Goal: Information Seeking & Learning: Learn about a topic

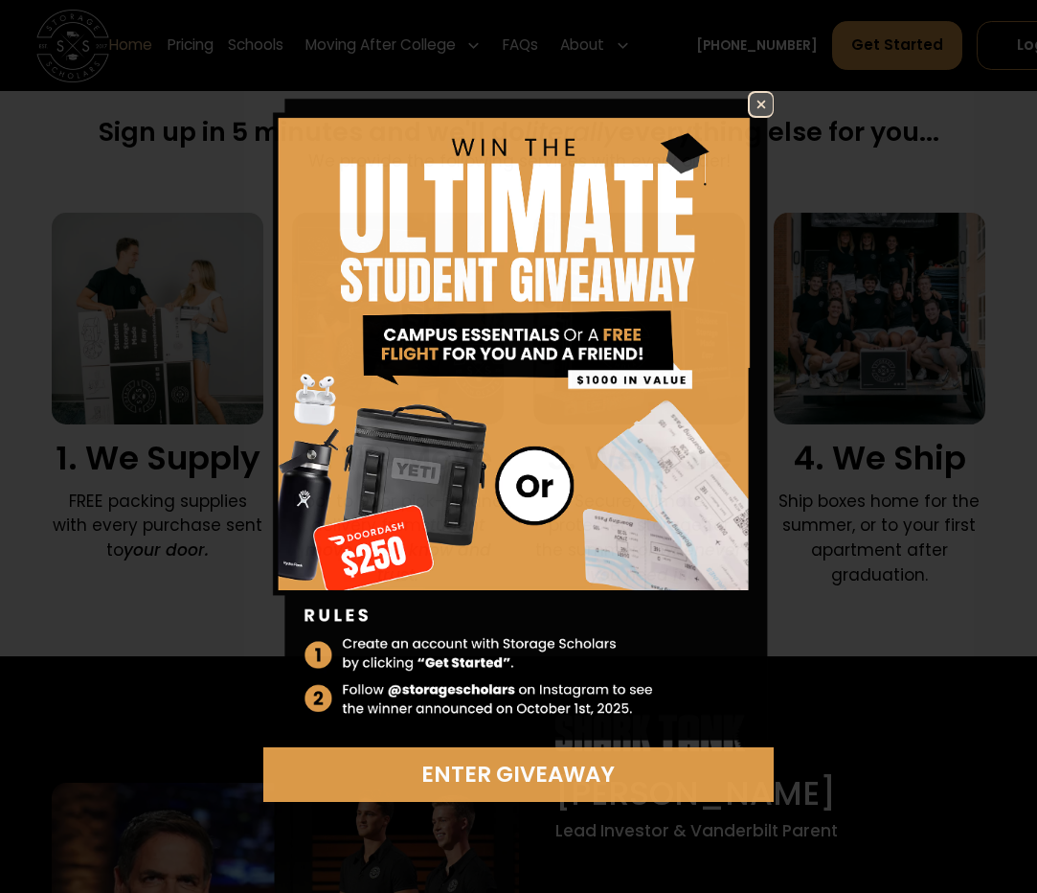
scroll to position [1149, 0]
click at [755, 102] on img at bounding box center [761, 104] width 23 height 23
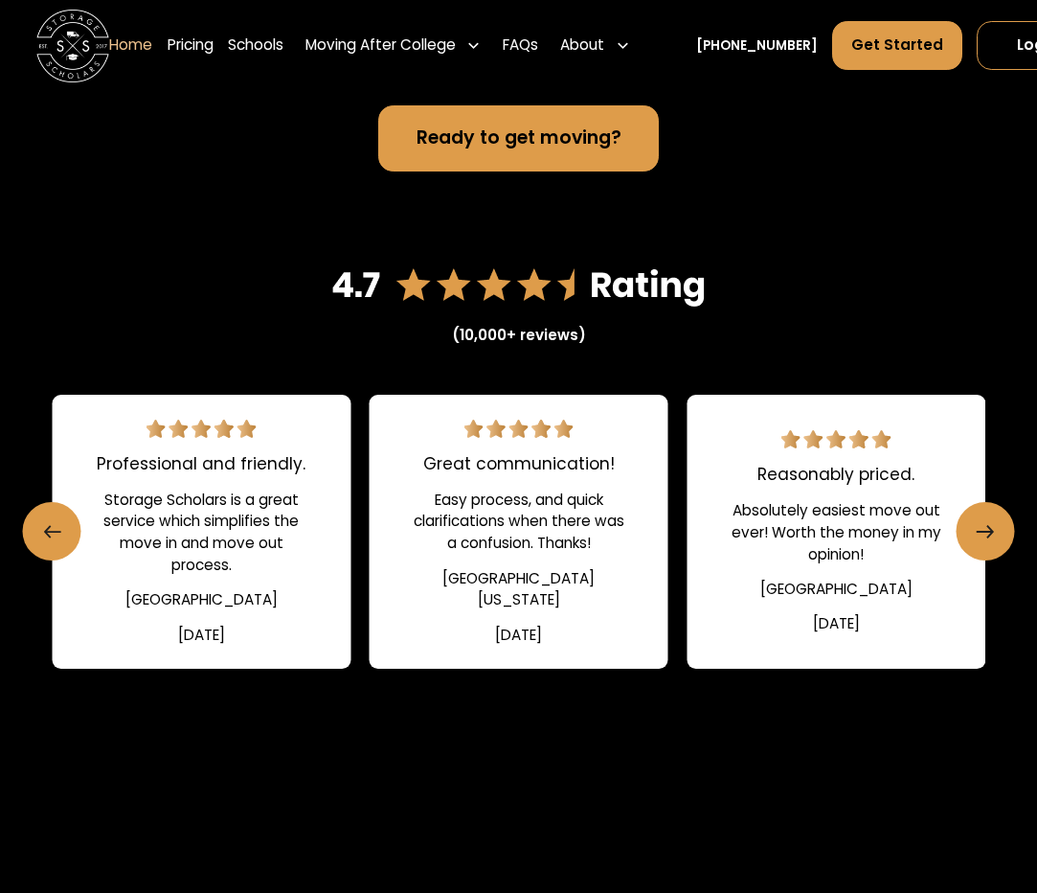
scroll to position [2490, 0]
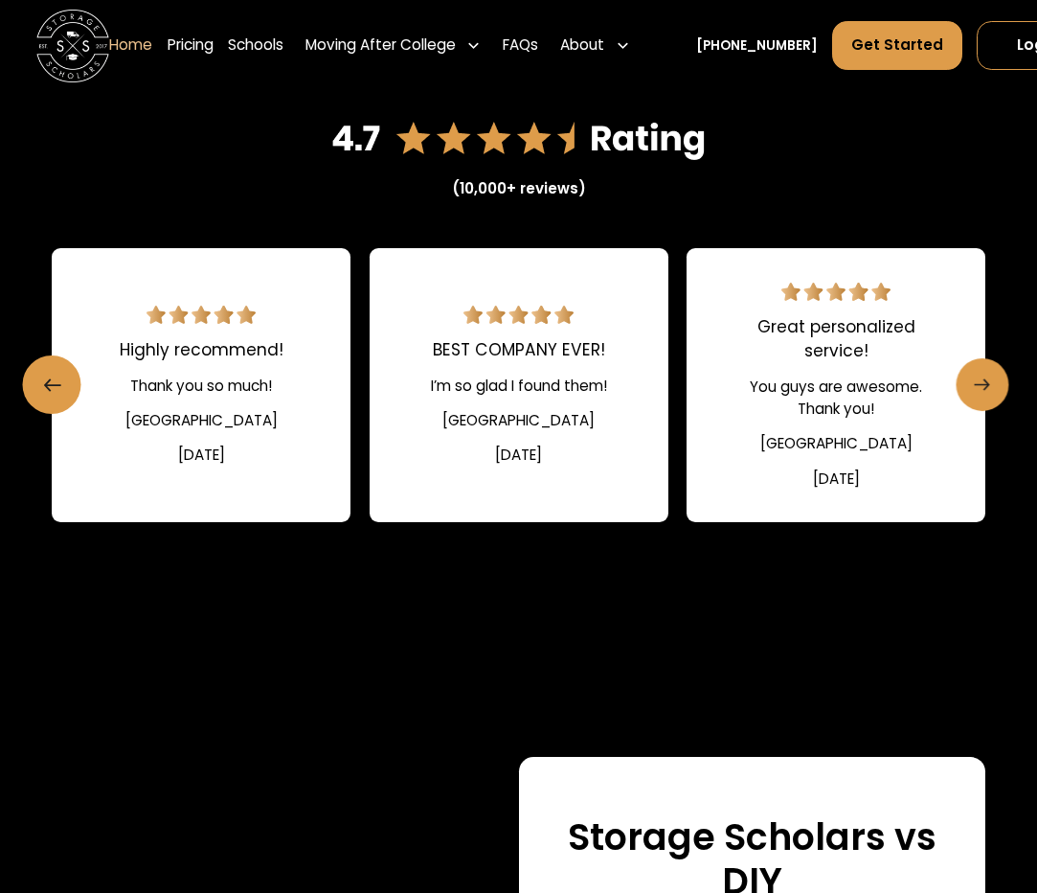
click at [989, 382] on icon "Next slide" at bounding box center [982, 385] width 15 height 29
click at [989, 383] on icon "Next slide" at bounding box center [982, 385] width 15 height 29
click at [972, 395] on link "Next slide" at bounding box center [982, 384] width 53 height 53
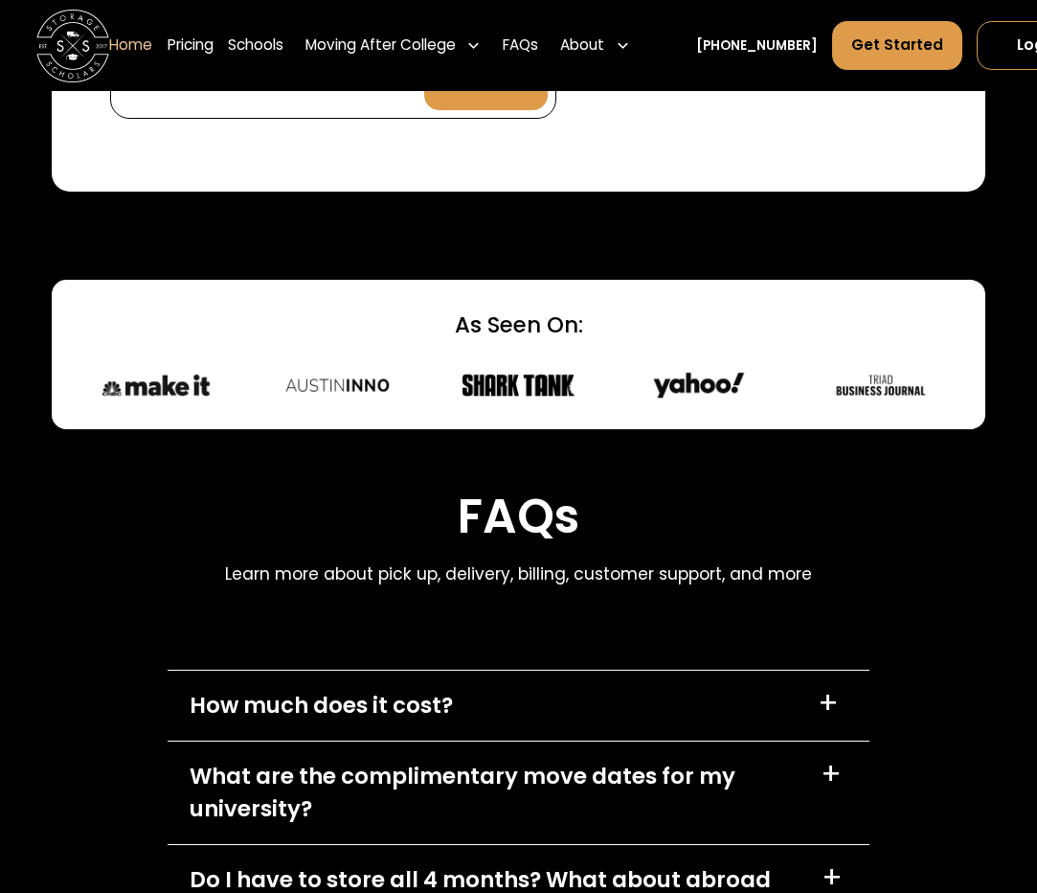
scroll to position [5267, 0]
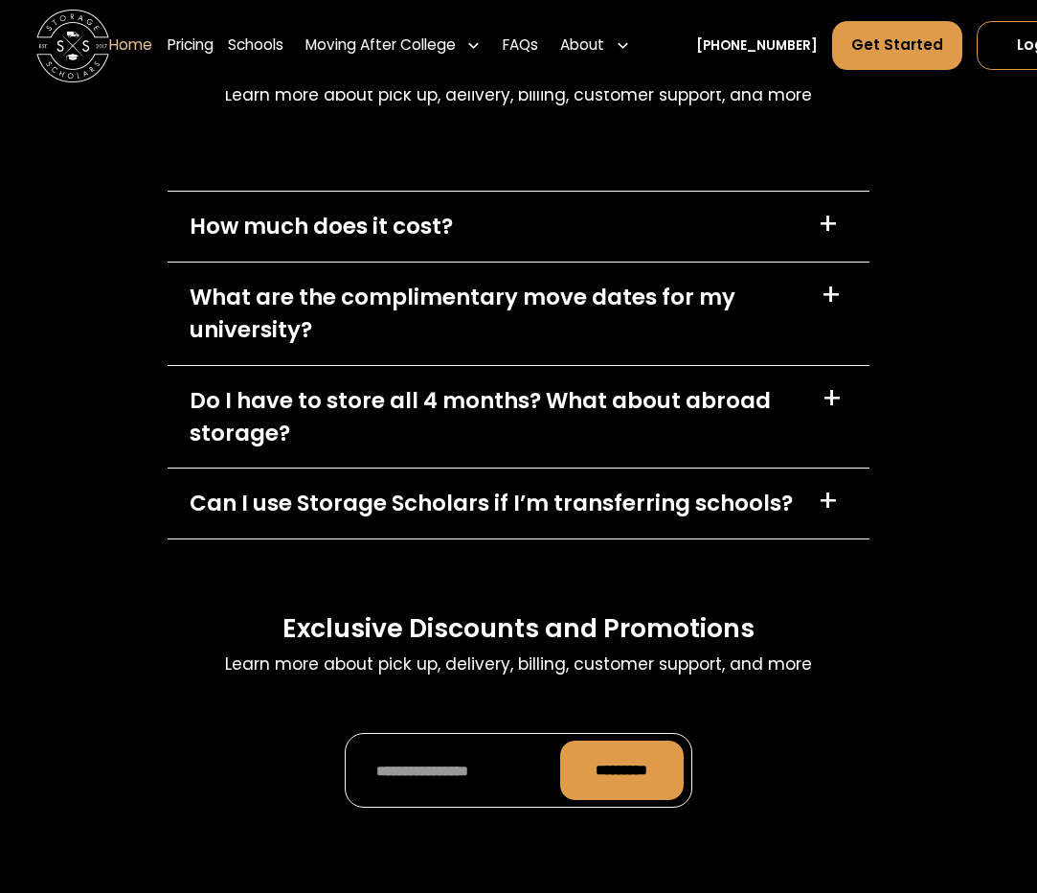
click at [589, 419] on div "Do I have to store all 4 months? What about abroad storage?" at bounding box center [495, 417] width 610 height 66
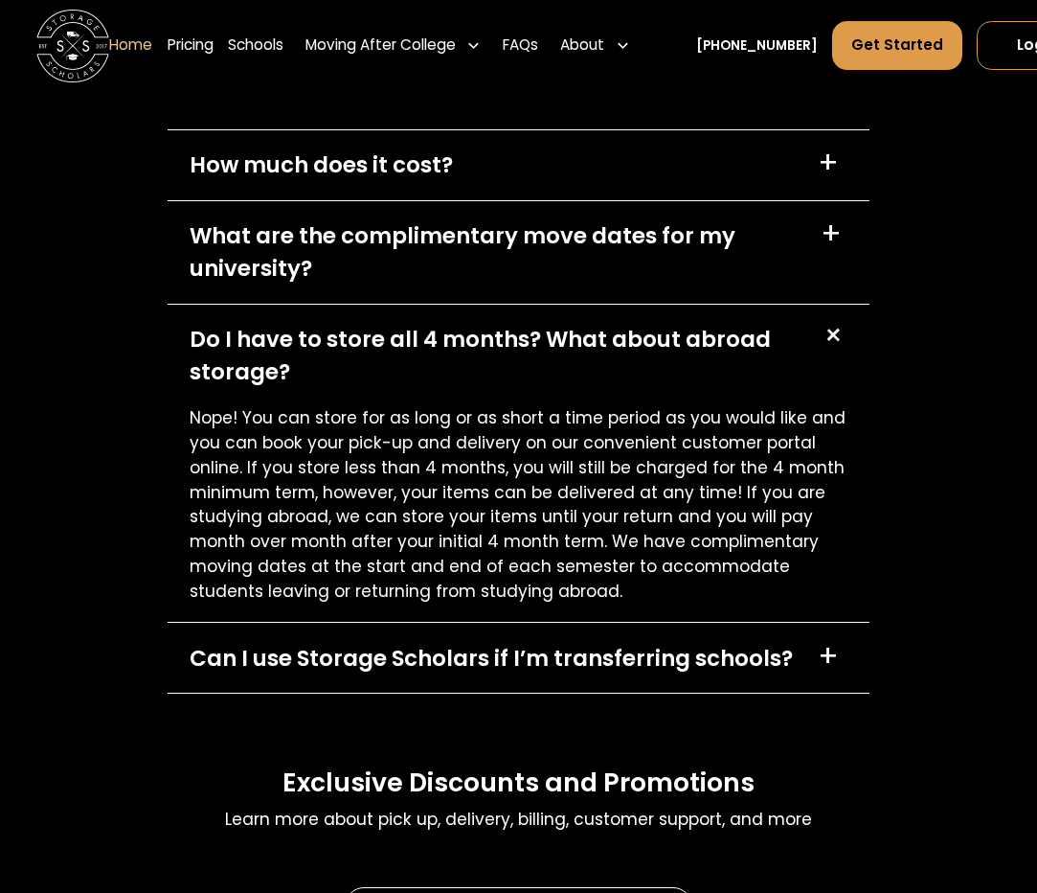
scroll to position [5363, 0]
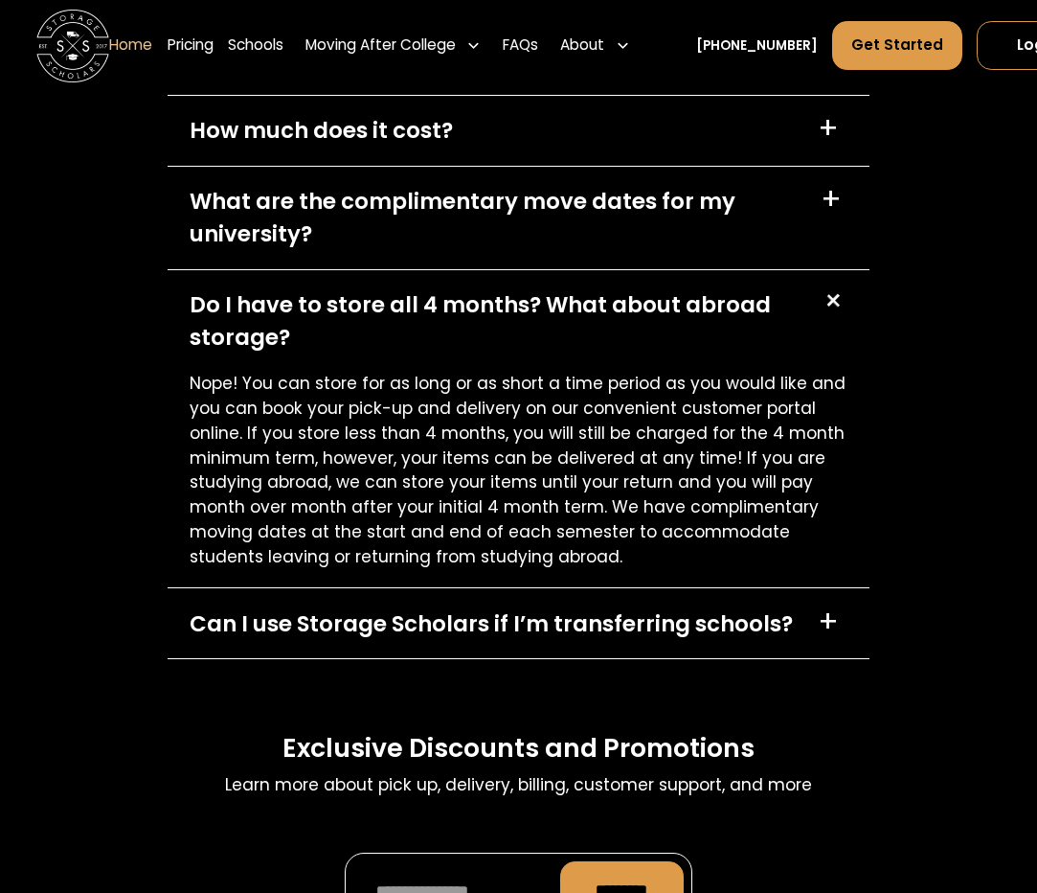
click at [503, 629] on div "Can I use Storage Scholars if I’m transferring schools?" at bounding box center [491, 623] width 603 height 33
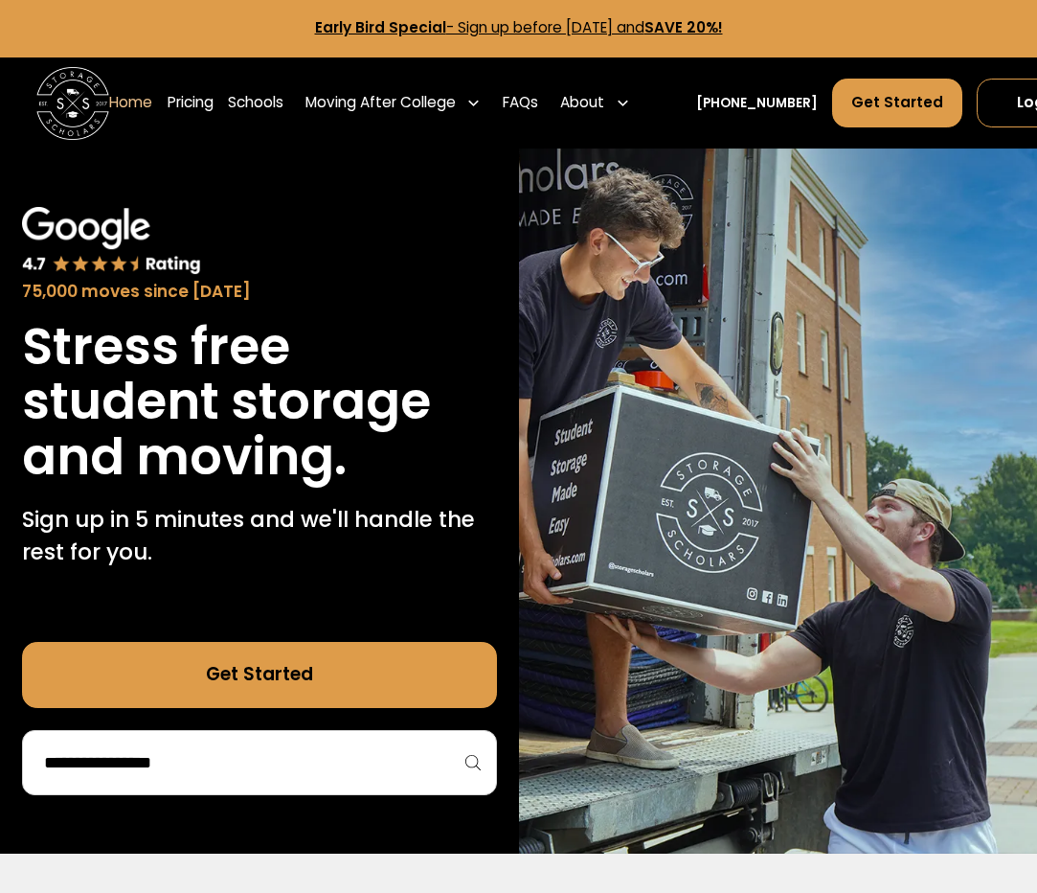
scroll to position [0, 0]
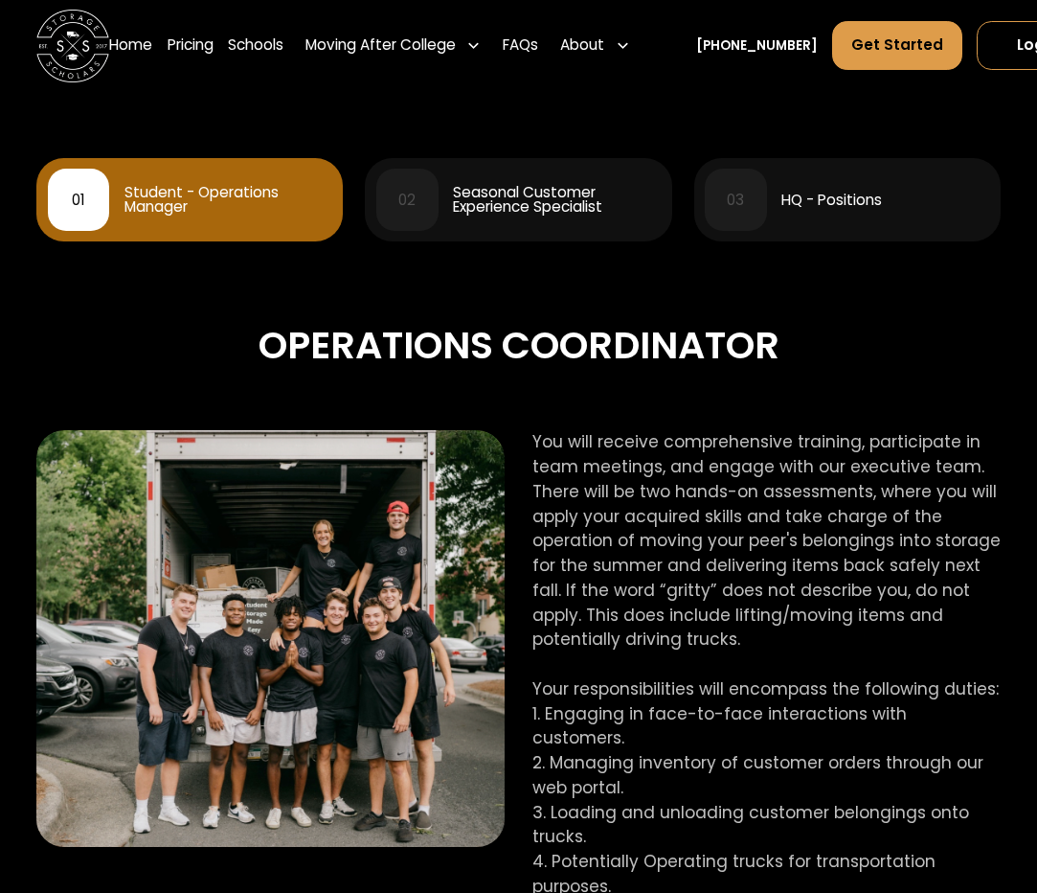
scroll to position [862, 0]
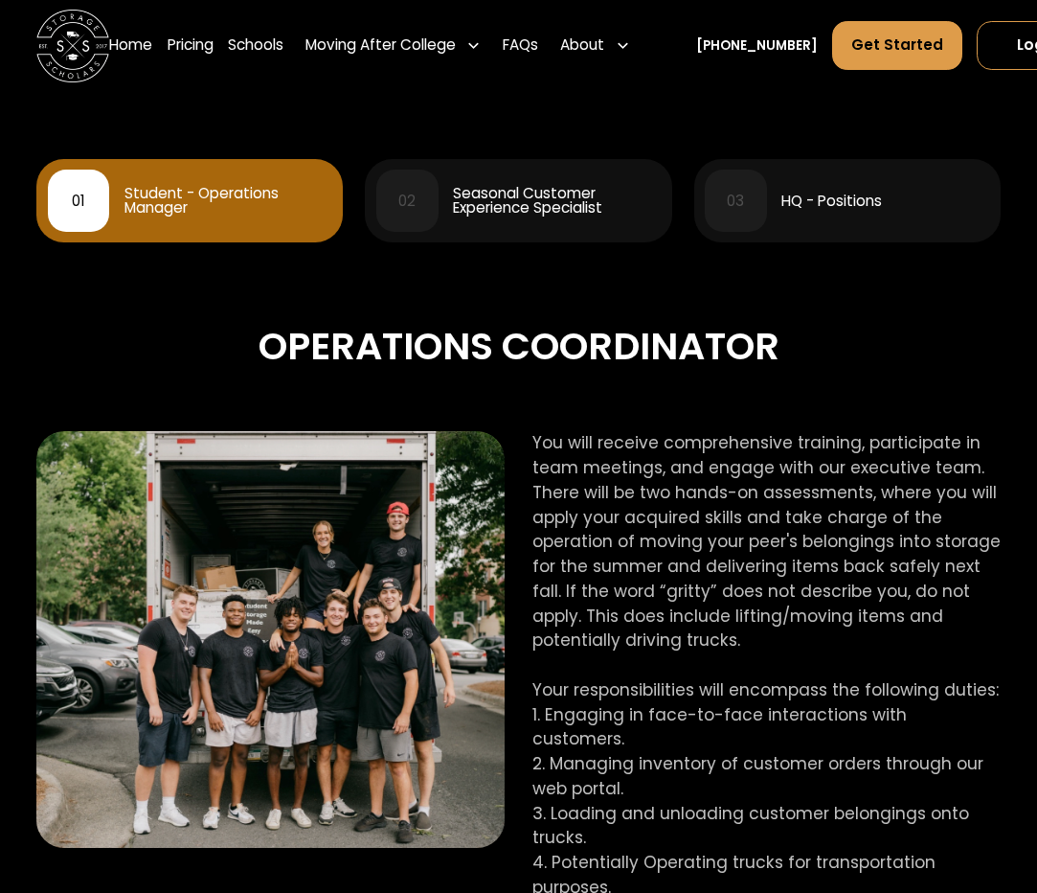
click at [622, 288] on div "Operations Coordinator You will receive comprehensive training, participate in …" at bounding box center [518, 821] width 964 height 1158
click at [541, 181] on div "02 Seasonal Customer Experience Specialist" at bounding box center [518, 201] width 284 height 62
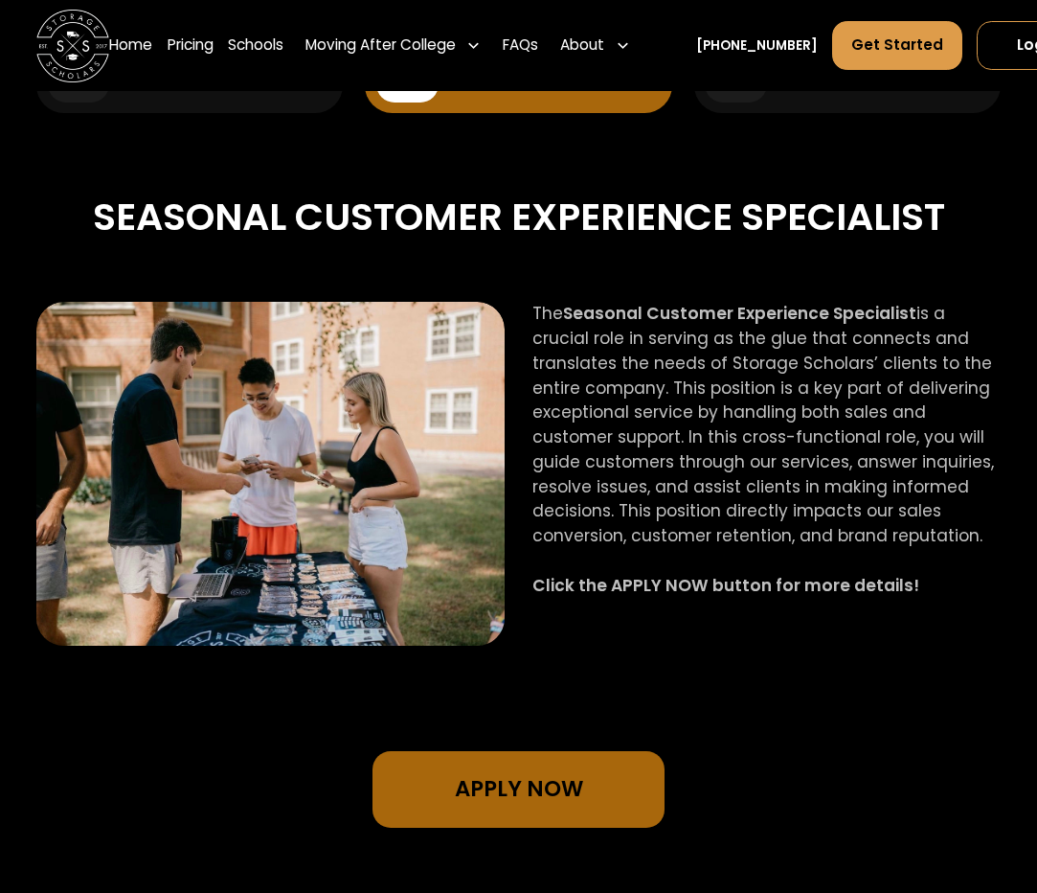
scroll to position [958, 0]
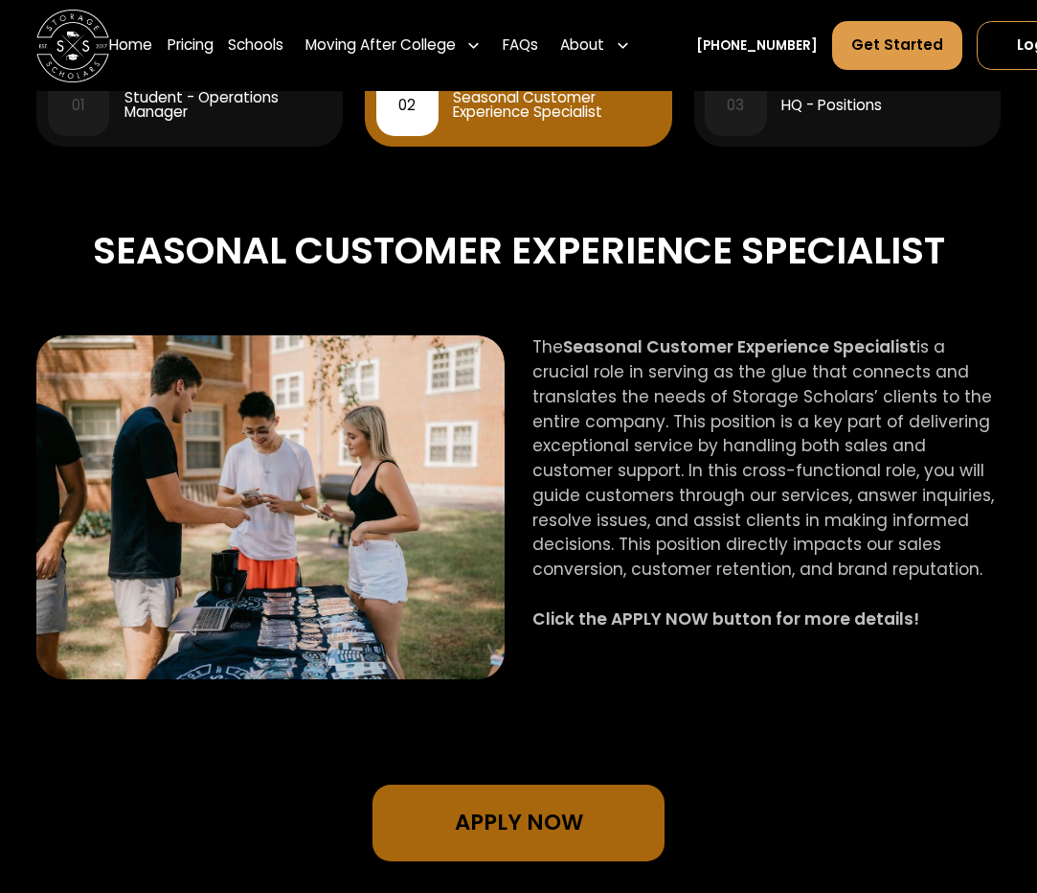
click at [822, 112] on div "HQ - Positions" at bounding box center [831, 105] width 101 height 14
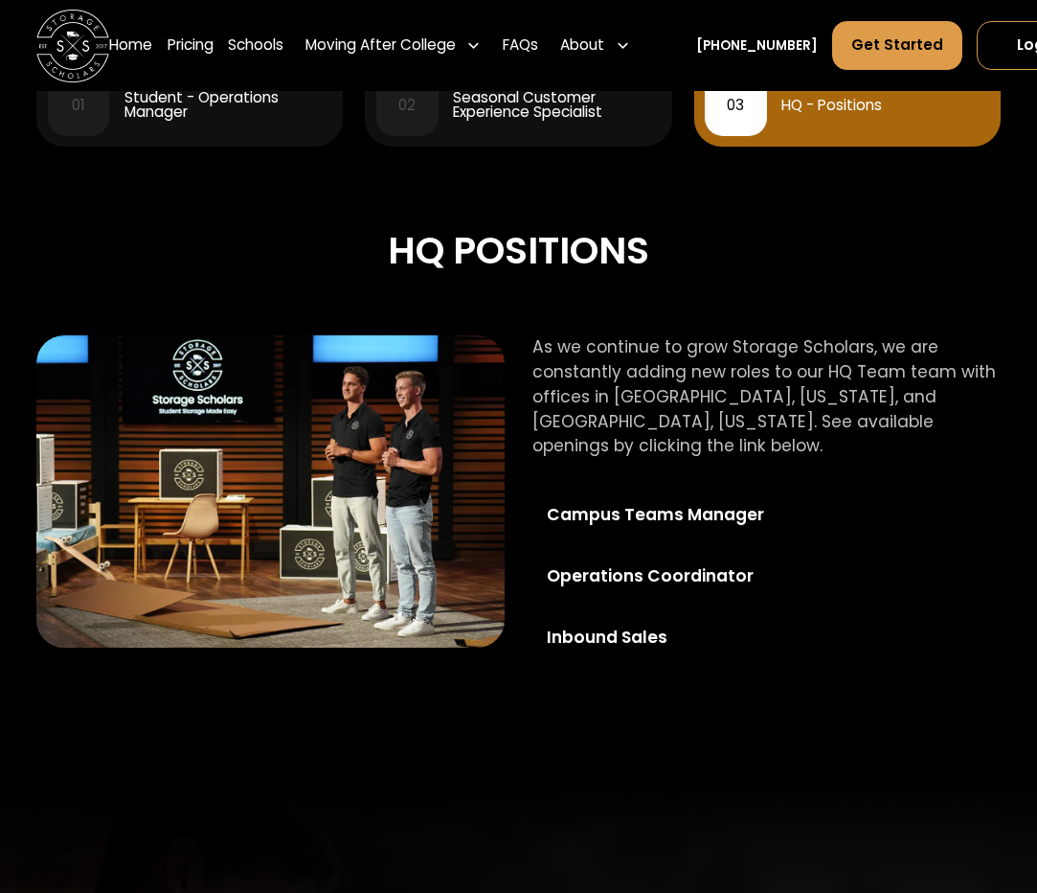
click at [574, 115] on div "Seasonal Customer Experience Specialist" at bounding box center [557, 105] width 208 height 30
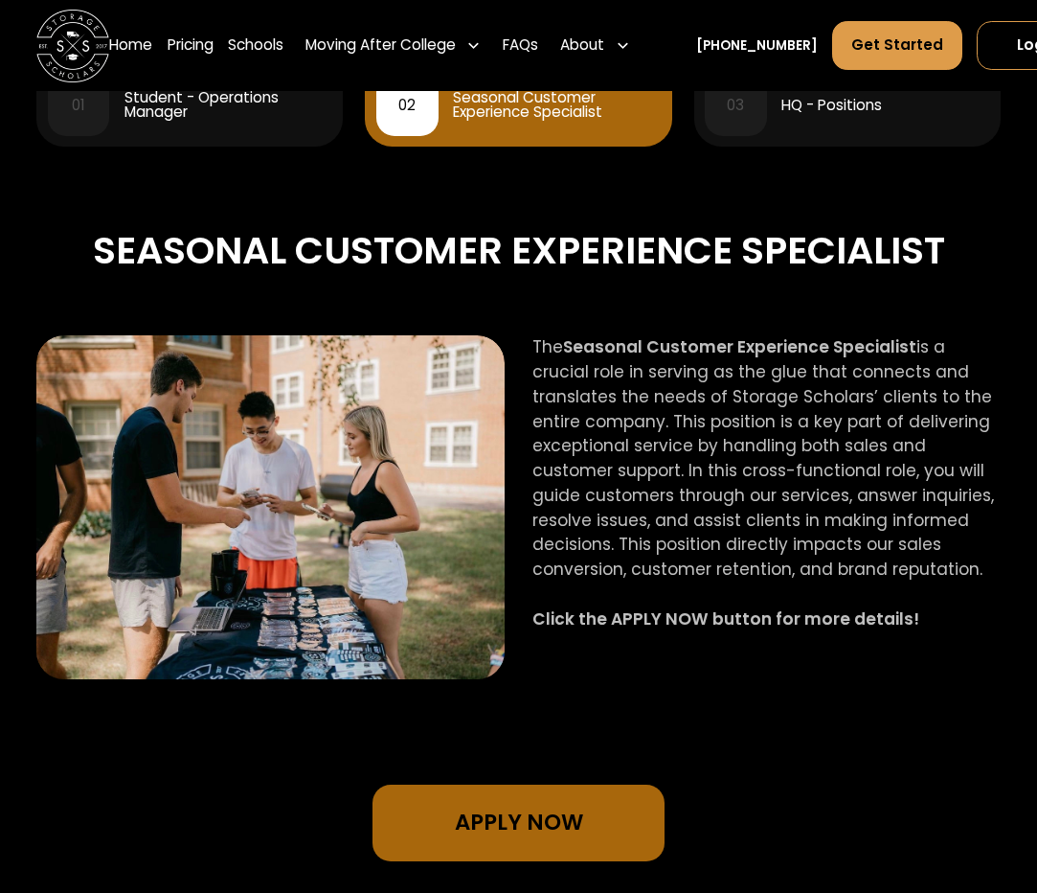
click at [797, 125] on div "03 HQ - Positions" at bounding box center [847, 105] width 284 height 62
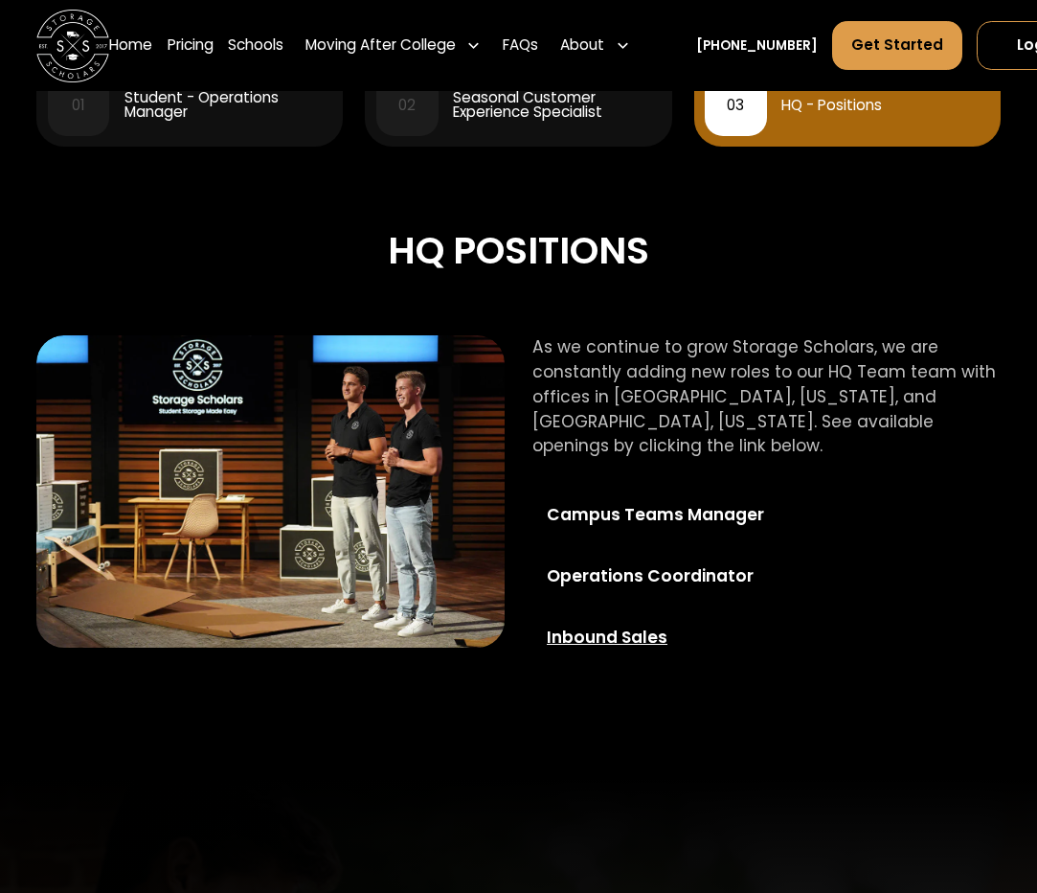
click at [608, 623] on link "Inbound Sales" at bounding box center [678, 637] width 292 height 54
